Goal: Task Accomplishment & Management: Manage account settings

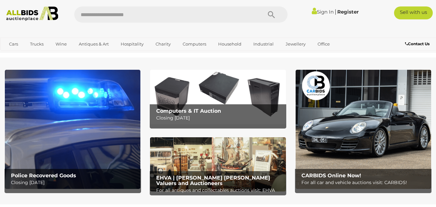
click at [321, 14] on link "Sign In" at bounding box center [323, 12] width 22 height 6
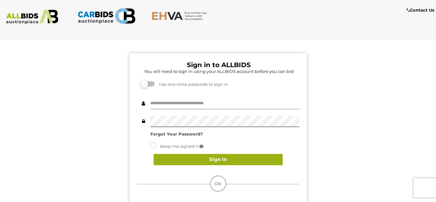
type input "**********"
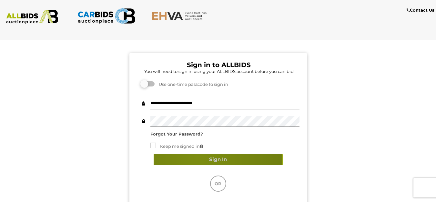
click at [197, 157] on button "Sign In" at bounding box center [218, 159] width 129 height 11
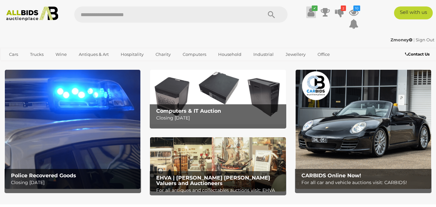
click at [308, 15] on icon at bounding box center [310, 12] width 7 height 12
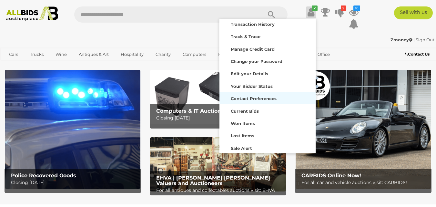
scroll to position [20, 0]
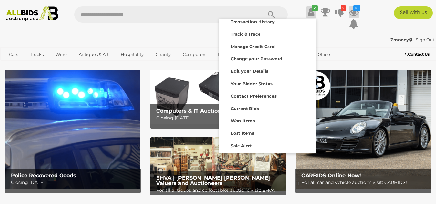
click at [357, 15] on icon at bounding box center [354, 12] width 10 height 12
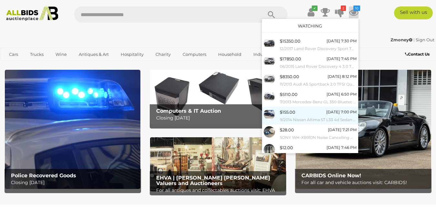
scroll to position [71, 0]
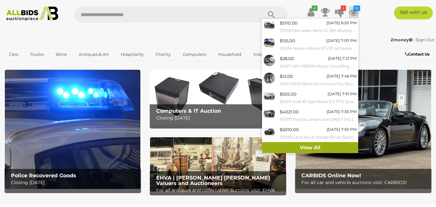
click at [319, 144] on link "View All" at bounding box center [310, 147] width 96 height 11
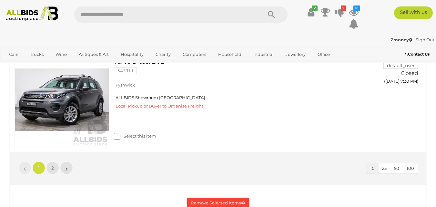
scroll to position [1086, 0]
click at [51, 167] on link "2" at bounding box center [52, 168] width 13 height 13
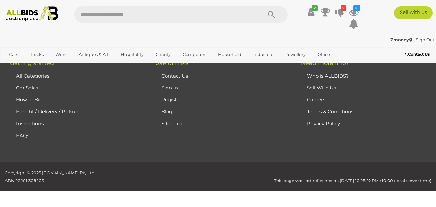
scroll to position [346, 0]
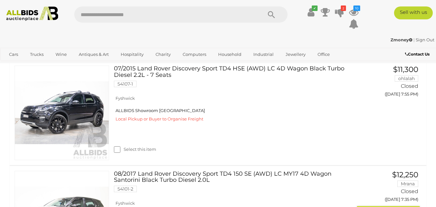
scroll to position [123, 0]
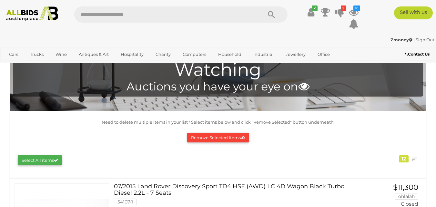
scroll to position [9, 0]
click at [316, 10] on icon "✔" at bounding box center [315, 7] width 6 height 5
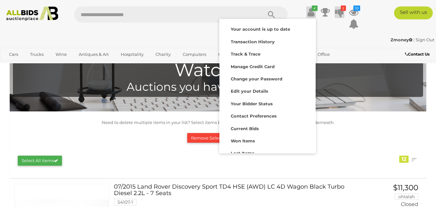
click at [336, 12] on icon at bounding box center [339, 12] width 9 height 12
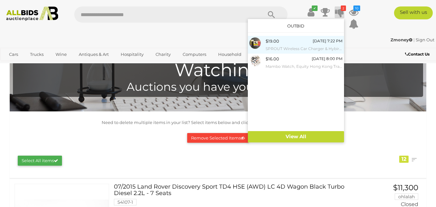
click at [285, 42] on div "$19.00 Tuesday 7:22 PM SPROUT Wireless Car Charger & Hybird Speaker & MAY MAW K…" at bounding box center [303, 44] width 77 height 15
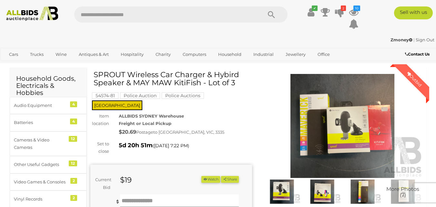
scroll to position [2, 0]
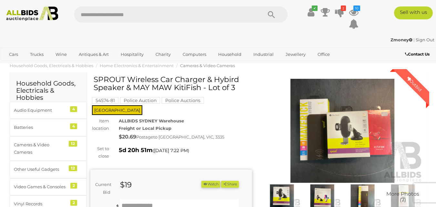
click at [369, 141] on img at bounding box center [343, 131] width 162 height 104
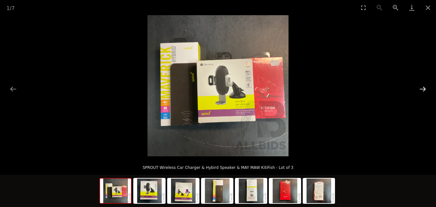
click at [424, 87] on button "Next slide" at bounding box center [423, 89] width 14 height 13
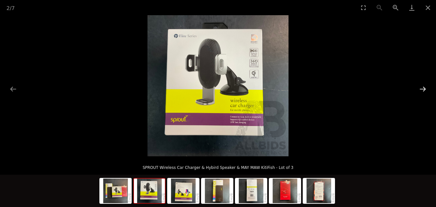
click at [424, 87] on button "Next slide" at bounding box center [423, 89] width 14 height 13
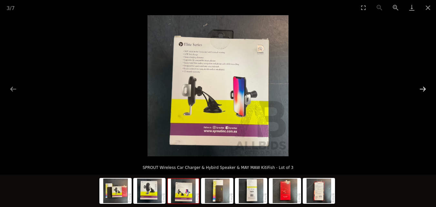
click at [424, 87] on button "Next slide" at bounding box center [423, 89] width 14 height 13
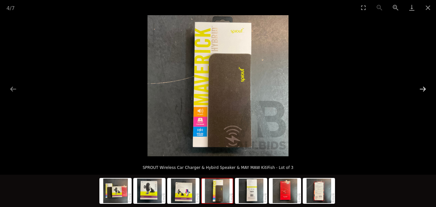
click at [424, 87] on button "Next slide" at bounding box center [423, 89] width 14 height 13
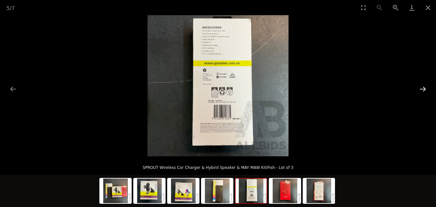
click at [424, 87] on button "Next slide" at bounding box center [423, 89] width 14 height 13
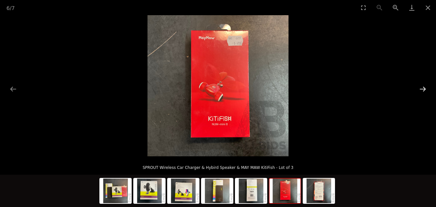
click at [424, 87] on button "Next slide" at bounding box center [423, 89] width 14 height 13
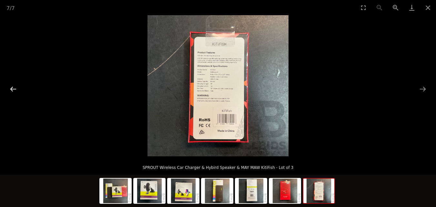
click at [15, 90] on button "Previous slide" at bounding box center [13, 89] width 14 height 13
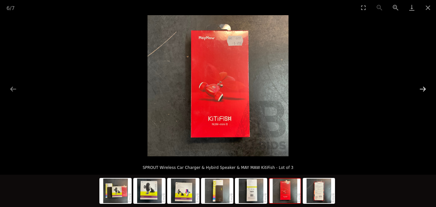
click at [426, 90] on button "Next slide" at bounding box center [423, 89] width 14 height 13
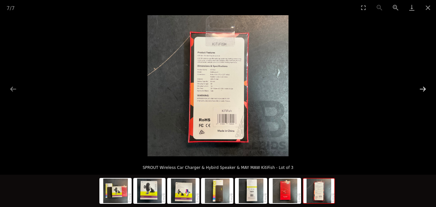
click at [427, 89] on button "Next slide" at bounding box center [423, 89] width 14 height 13
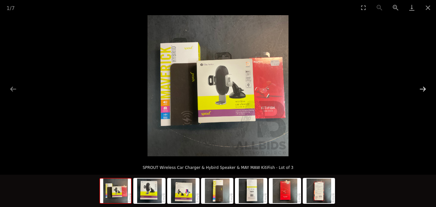
click at [427, 89] on button "Next slide" at bounding box center [423, 89] width 14 height 13
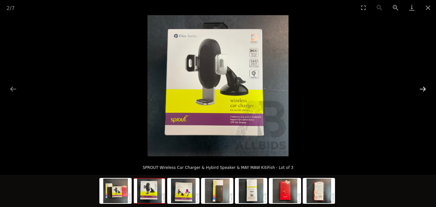
click at [427, 89] on button "Next slide" at bounding box center [423, 89] width 14 height 13
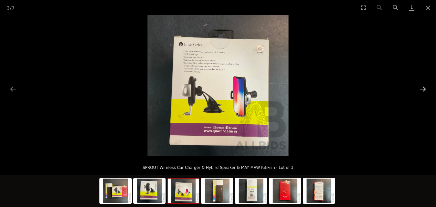
click at [427, 89] on button "Next slide" at bounding box center [423, 89] width 14 height 13
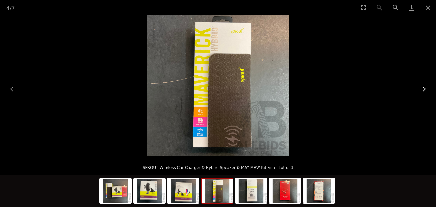
click at [427, 89] on button "Next slide" at bounding box center [423, 89] width 14 height 13
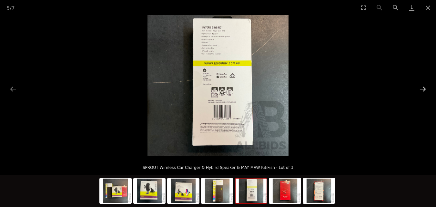
click at [427, 89] on button "Next slide" at bounding box center [423, 89] width 14 height 13
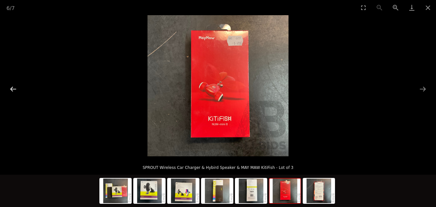
click at [8, 91] on button "Previous slide" at bounding box center [13, 89] width 14 height 13
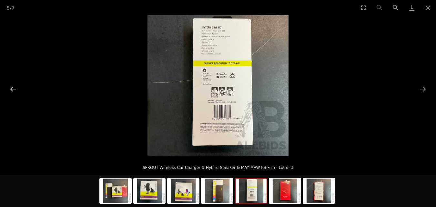
click at [8, 91] on button "Previous slide" at bounding box center [13, 89] width 14 height 13
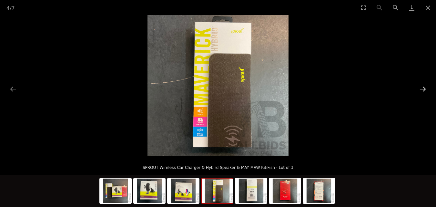
click at [426, 90] on button "Next slide" at bounding box center [423, 89] width 14 height 13
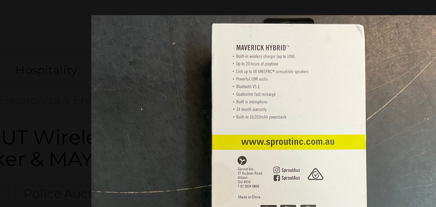
drag, startPoint x: 225, startPoint y: 46, endPoint x: 214, endPoint y: 64, distance: 20.6
click at [214, 64] on img at bounding box center [218, 103] width 138 height 138
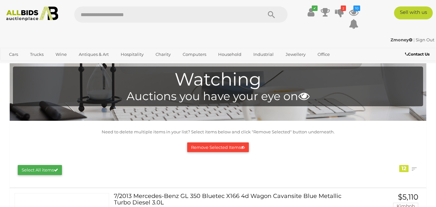
scroll to position [9, 0]
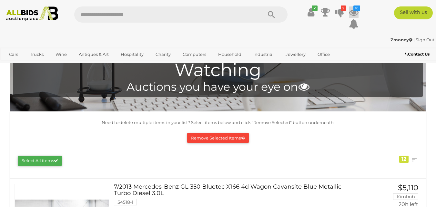
click at [357, 10] on icon "10" at bounding box center [356, 7] width 7 height 5
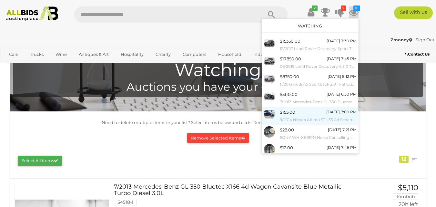
click at [303, 113] on div "$155.00 [DATE] 7:00 PM 9/2014 Nissan Altima ST L33 4d Sedan Black 2.5L" at bounding box center [318, 115] width 77 height 15
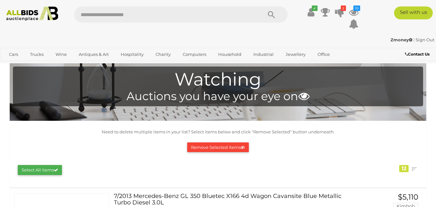
scroll to position [9, 0]
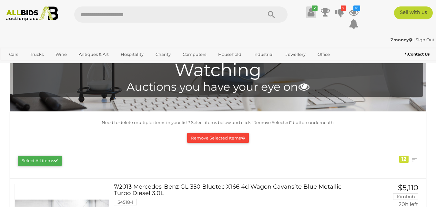
click at [309, 16] on icon at bounding box center [310, 12] width 7 height 12
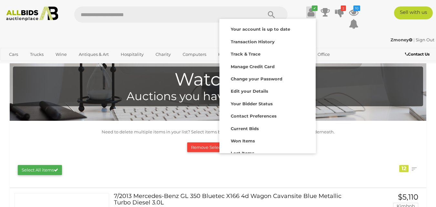
scroll to position [43, 0]
